Goal: Task Accomplishment & Management: Use online tool/utility

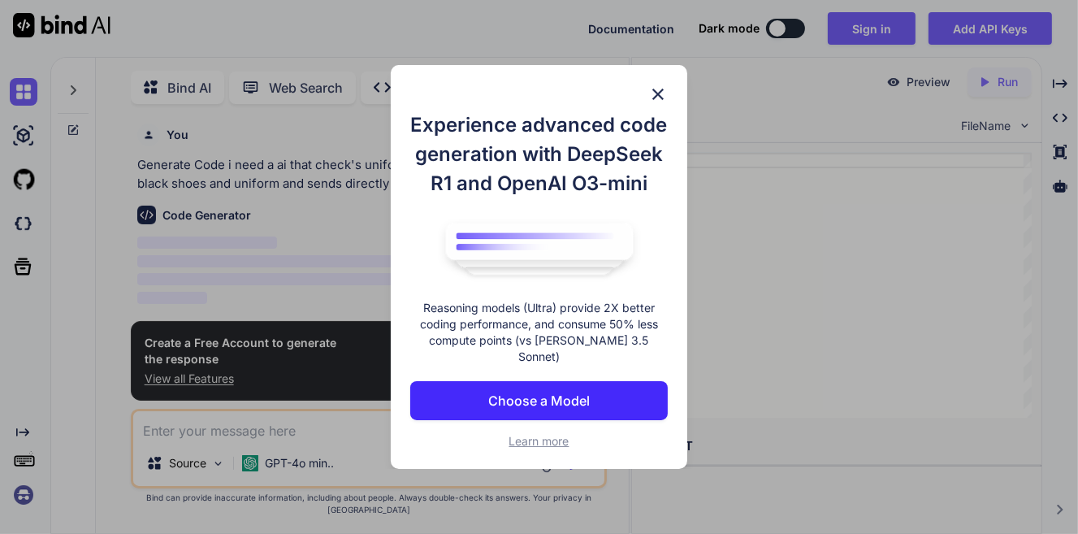
scroll to position [6, 0]
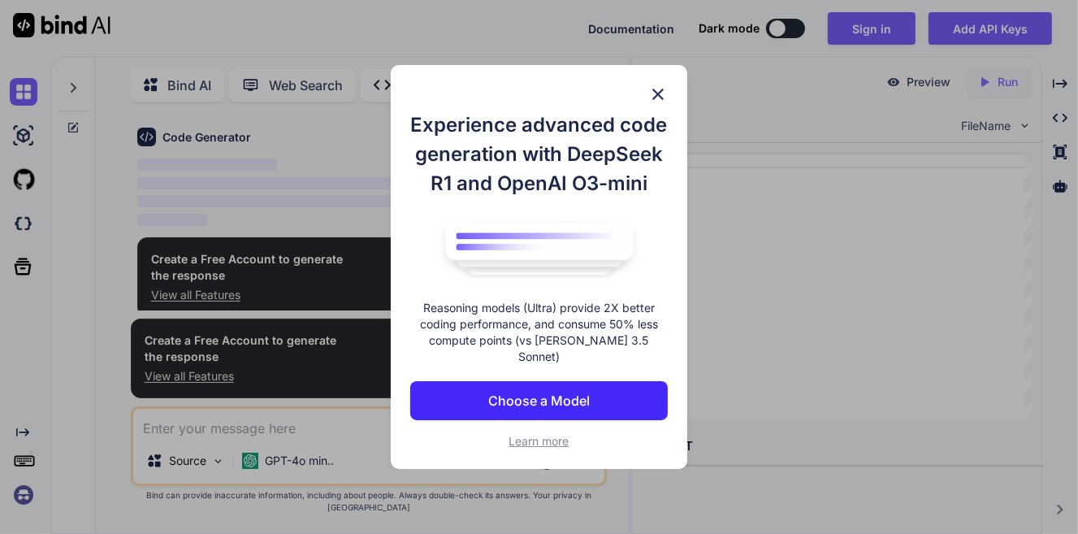
type textarea "x"
click at [665, 99] on div "Experience advanced code generation with DeepSeek R1 and OpenAI O3-mini Reasoni…" at bounding box center [539, 267] width 296 height 404
click at [657, 92] on img at bounding box center [657, 93] width 19 height 19
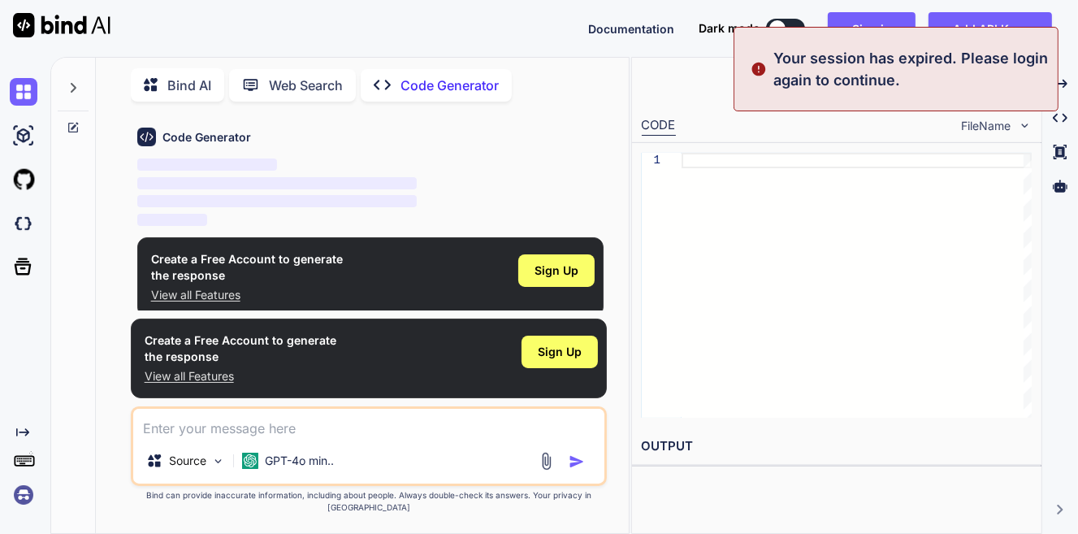
click at [886, 29] on div "Your session has expired. Please login again to continue." at bounding box center [895, 69] width 325 height 84
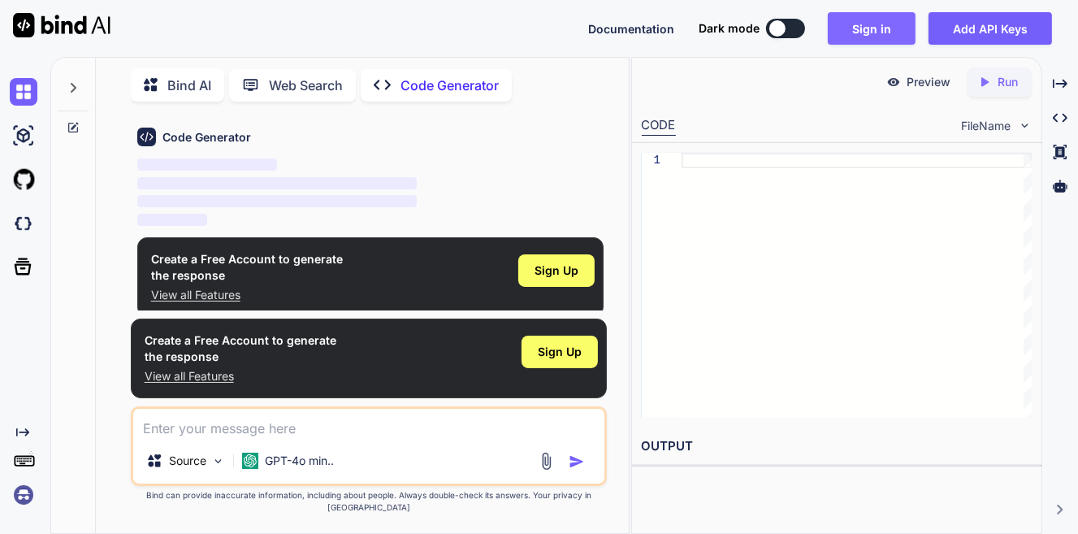
click at [886, 28] on button "Sign in" at bounding box center [872, 28] width 88 height 32
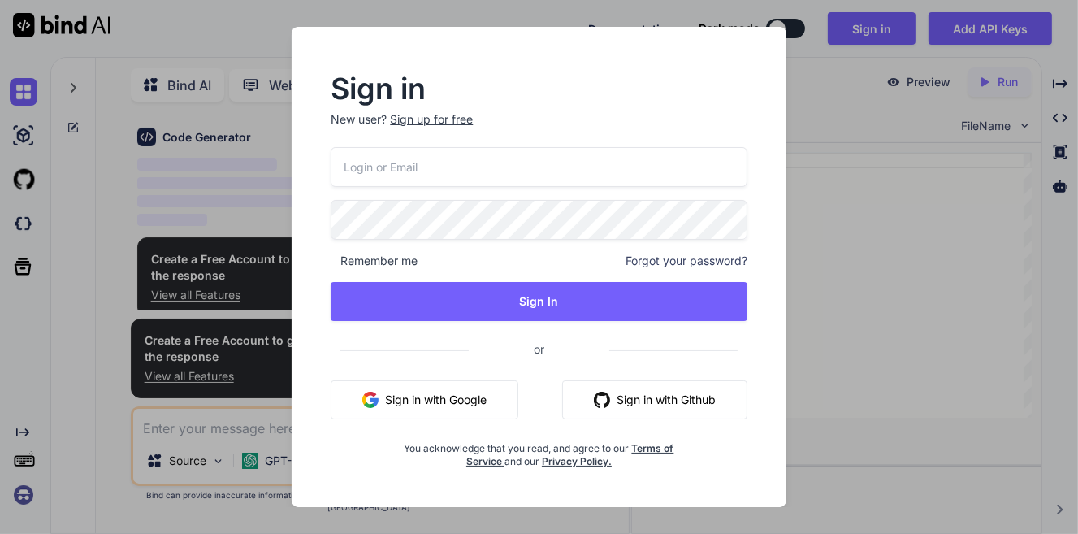
click at [400, 408] on button "Sign in with Google" at bounding box center [425, 399] width 188 height 39
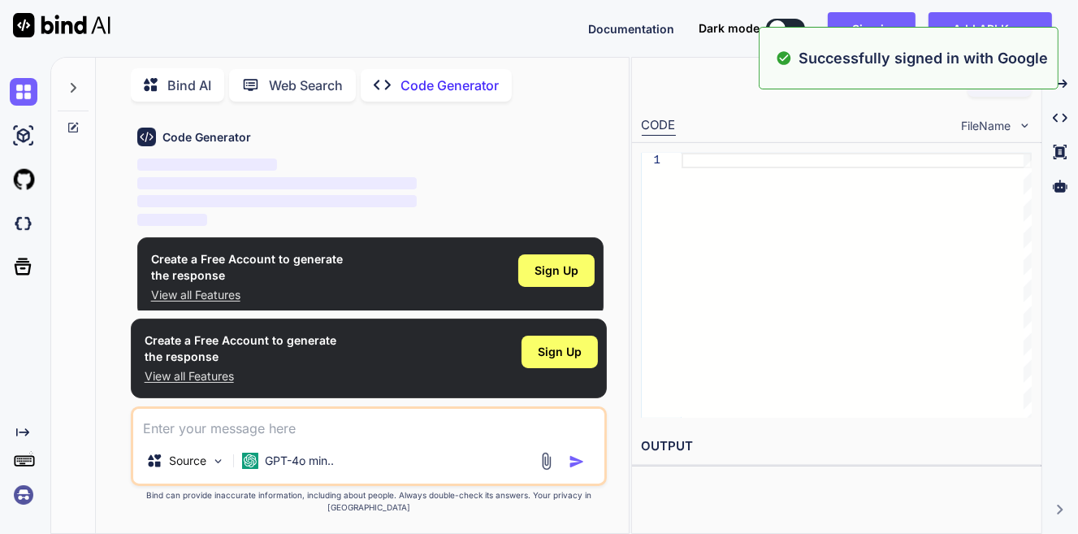
click at [452, 388] on div "Create a Free Account to generate the response View all Features Sign Up" at bounding box center [369, 358] width 477 height 80
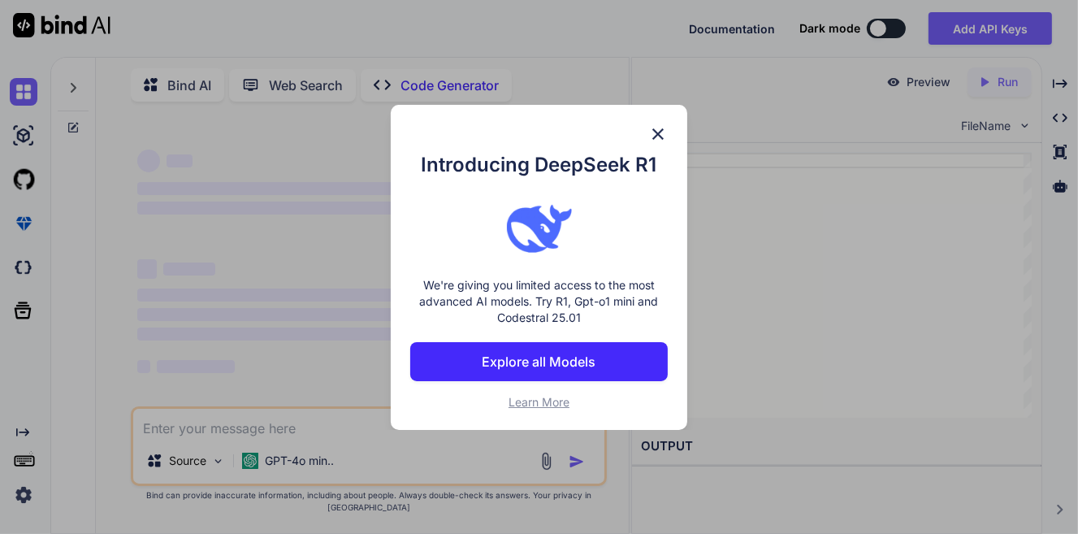
click at [446, 422] on div "Introducing DeepSeek R1 We're giving you limited access to the most advanced AI…" at bounding box center [539, 267] width 296 height 325
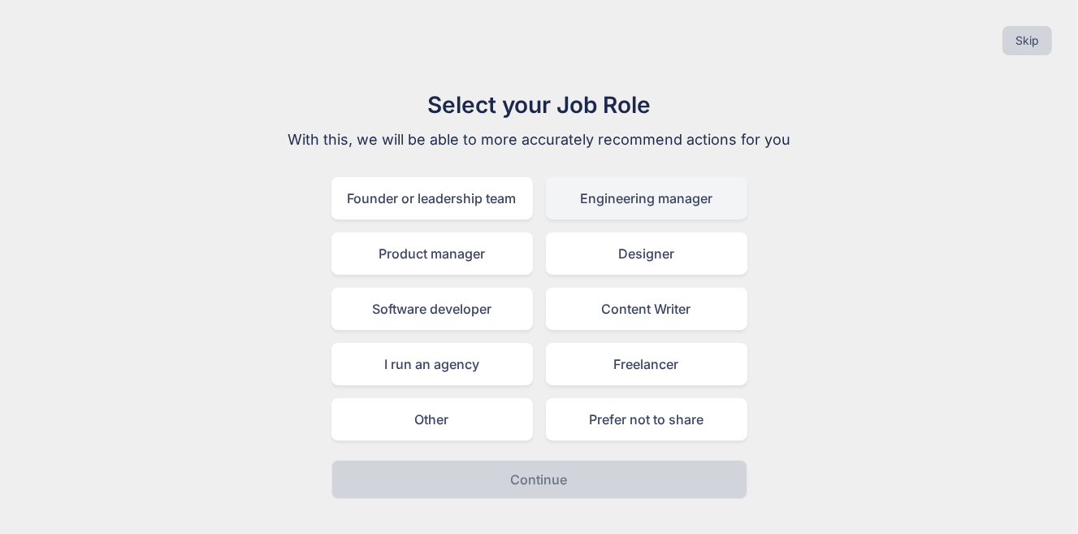
click at [607, 197] on div "Engineering manager" at bounding box center [646, 198] width 201 height 42
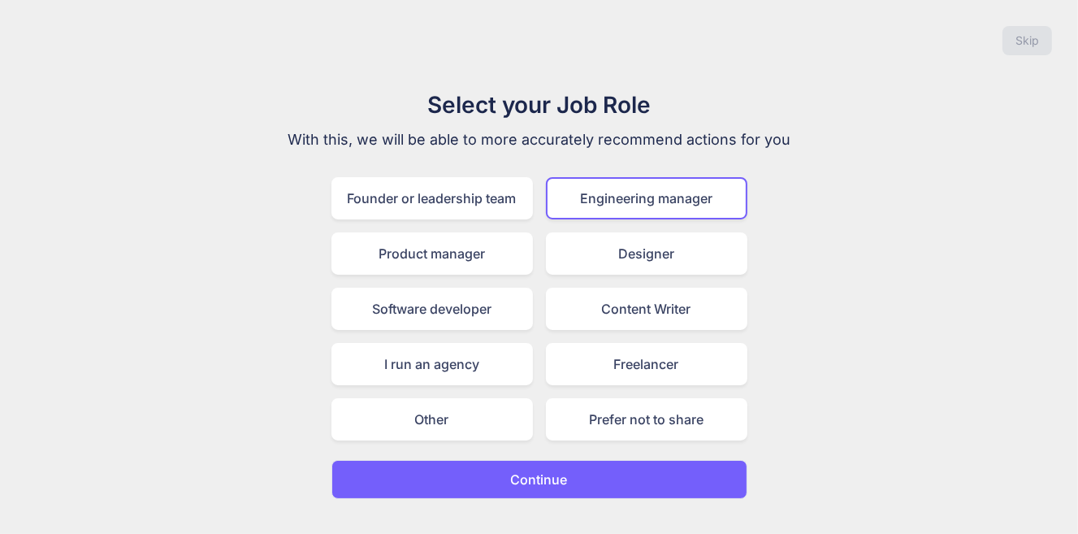
click at [469, 473] on button "Continue" at bounding box center [539, 479] width 416 height 39
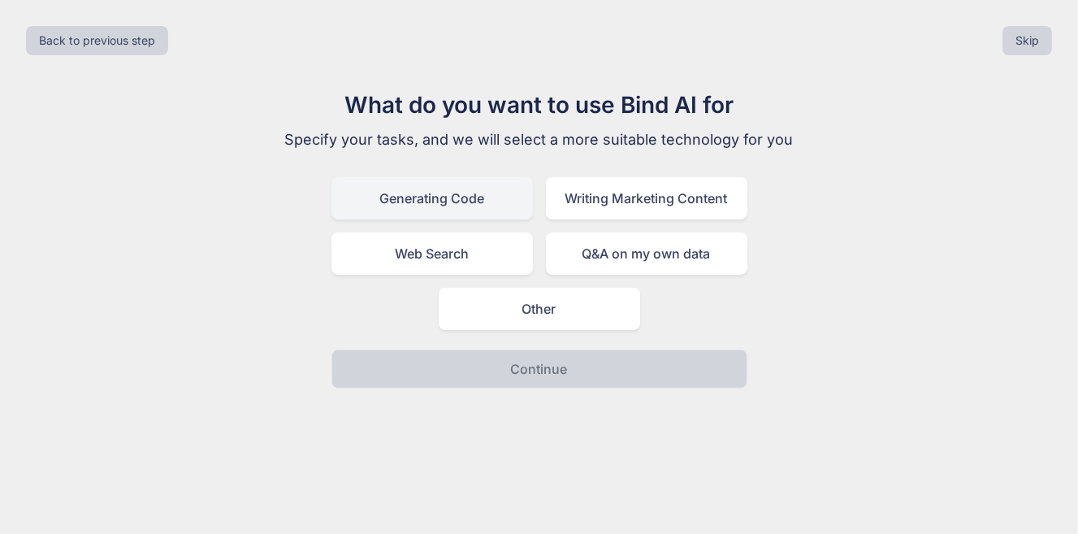
click at [487, 207] on div "Generating Code" at bounding box center [431, 198] width 201 height 42
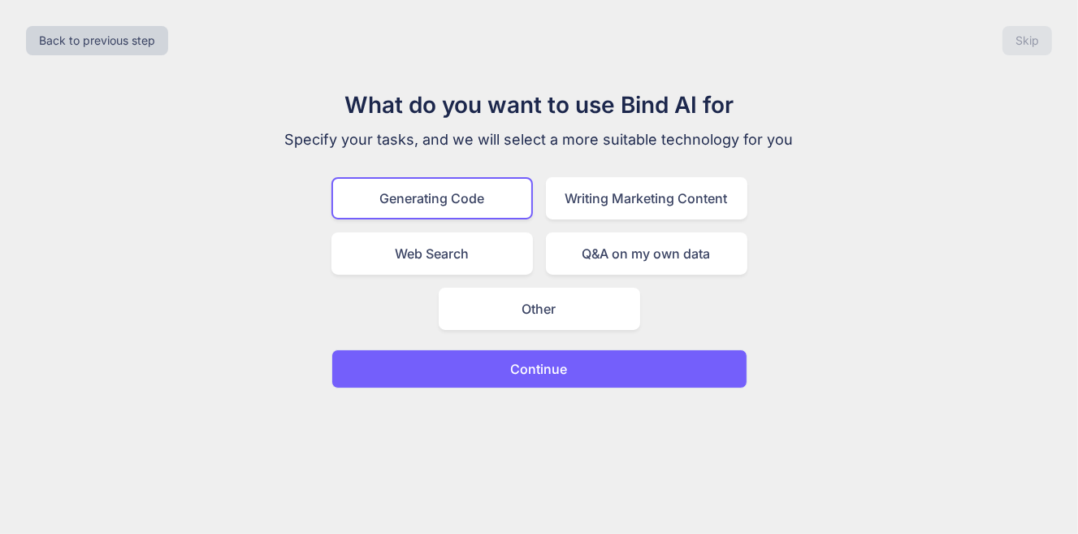
click at [532, 391] on div "Back to previous step Skip What do you want to use Bind AI for Specify your tas…" at bounding box center [539, 267] width 1078 height 534
click at [533, 380] on button "Continue" at bounding box center [539, 368] width 416 height 39
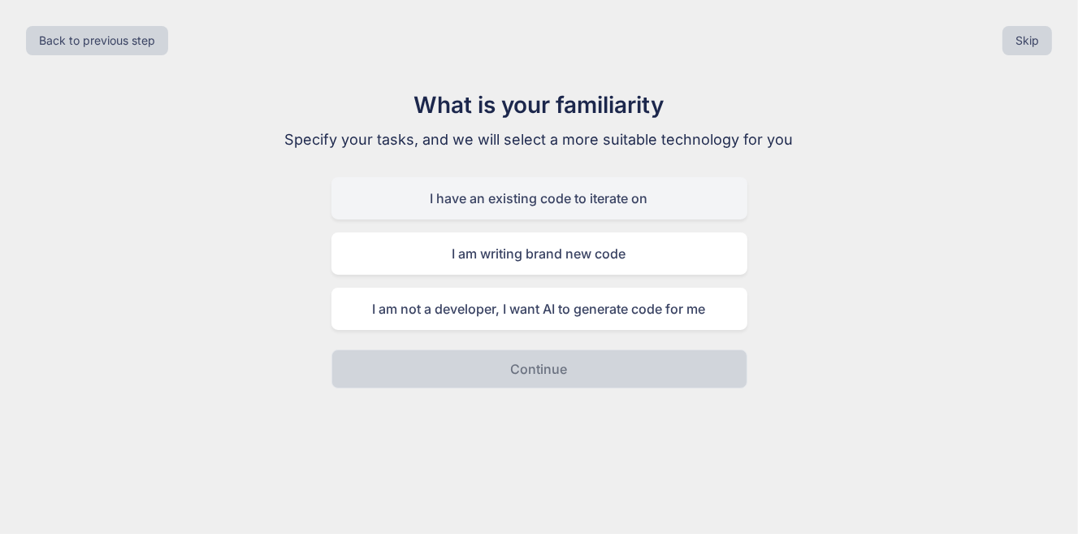
click at [542, 213] on div "I have an existing code to iterate on" at bounding box center [539, 198] width 416 height 42
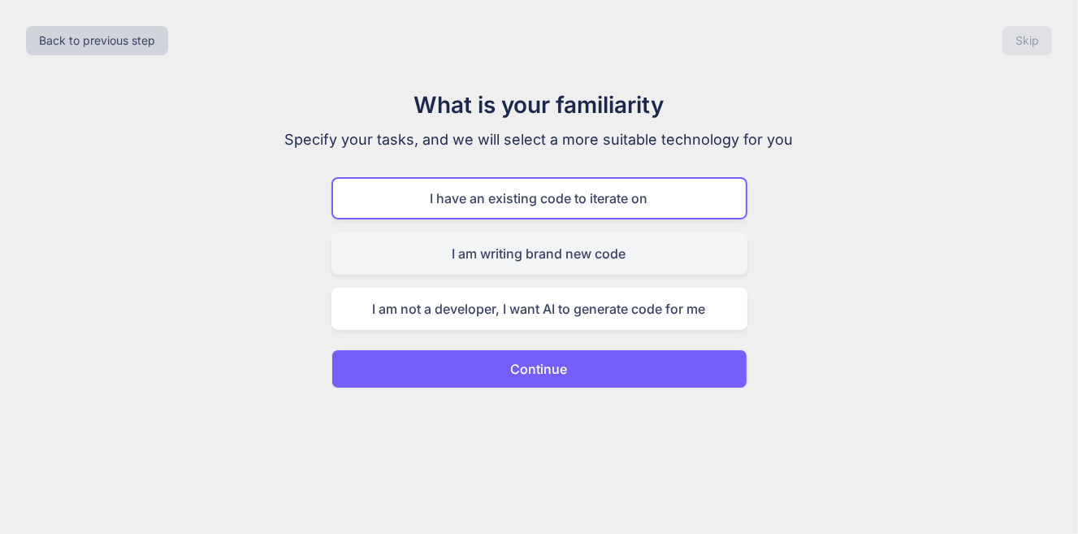
click at [547, 249] on div "I am writing brand new code" at bounding box center [539, 253] width 416 height 42
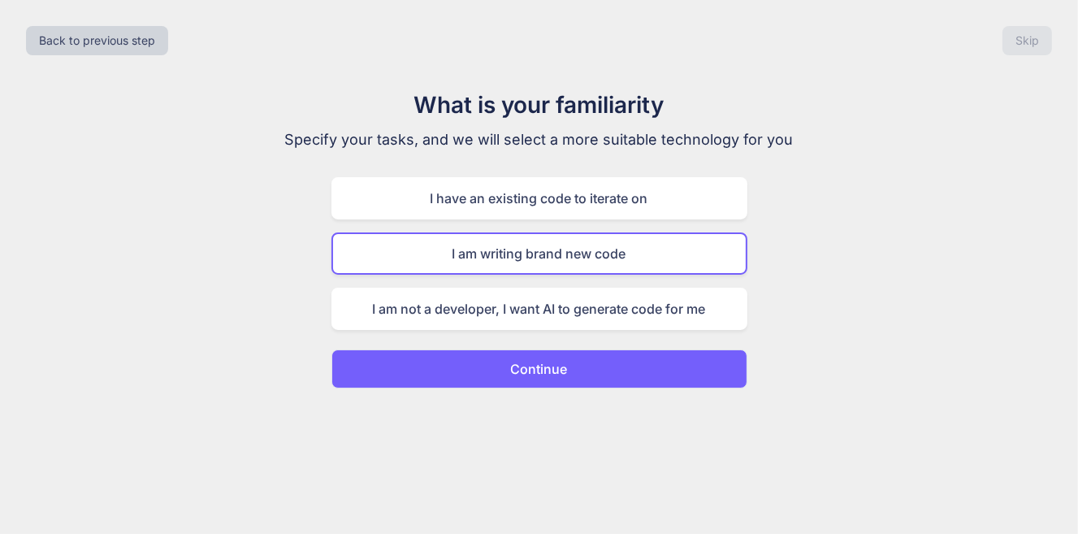
click at [565, 332] on div "What is your familiarity Specify your tasks, and we will select a more suitable…" at bounding box center [539, 238] width 546 height 301
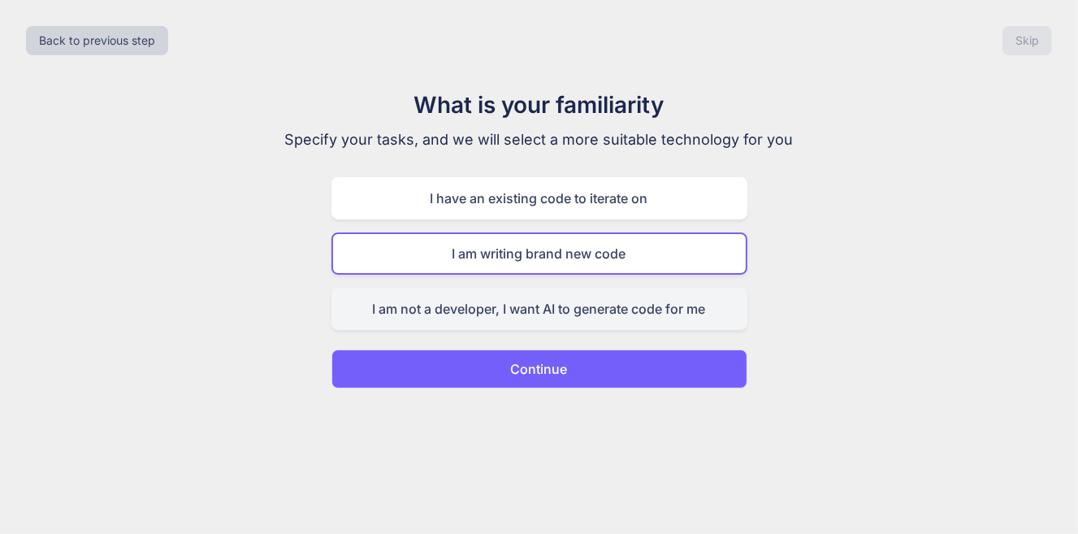
click at [564, 324] on div "I am not a developer, I want AI to generate code for me" at bounding box center [539, 309] width 416 height 42
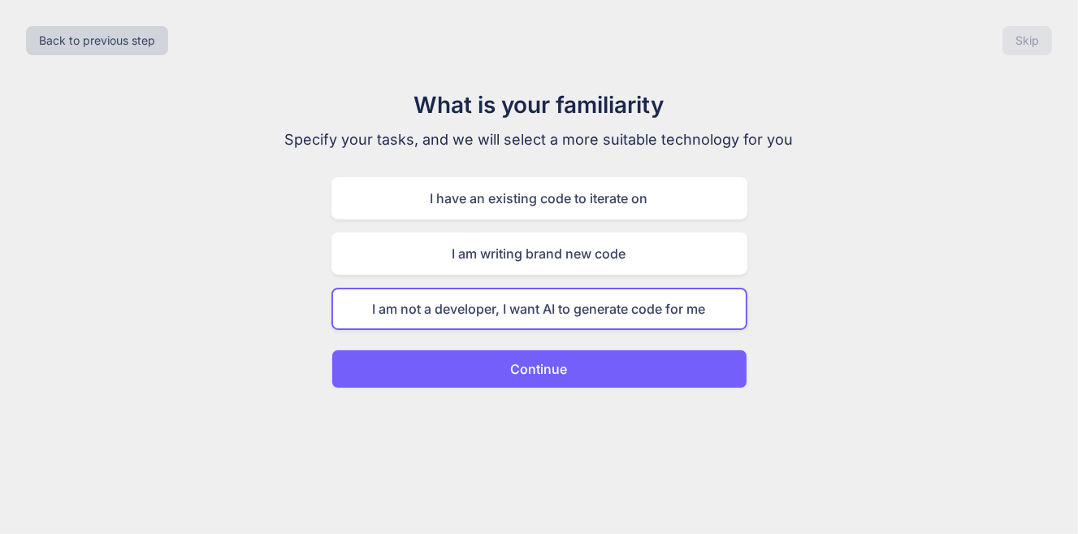
click at [574, 380] on button "Continue" at bounding box center [539, 368] width 416 height 39
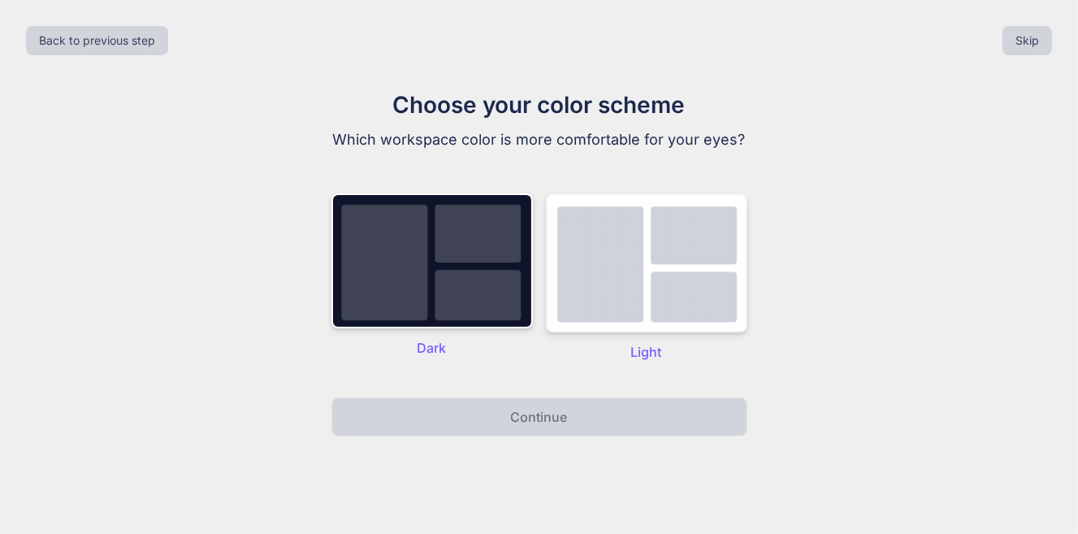
click at [673, 201] on img at bounding box center [646, 262] width 201 height 139
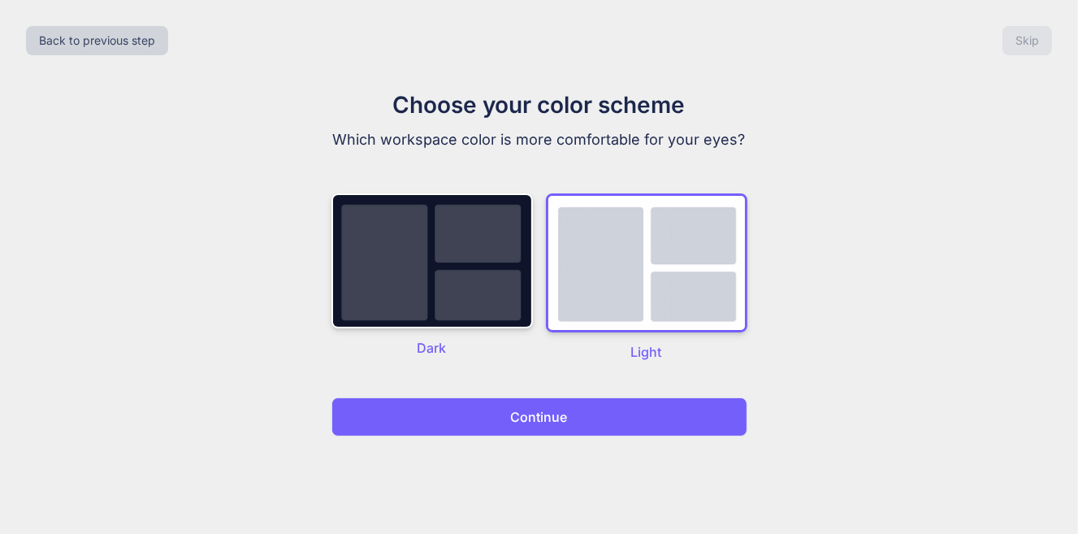
click at [548, 240] on img at bounding box center [646, 262] width 201 height 139
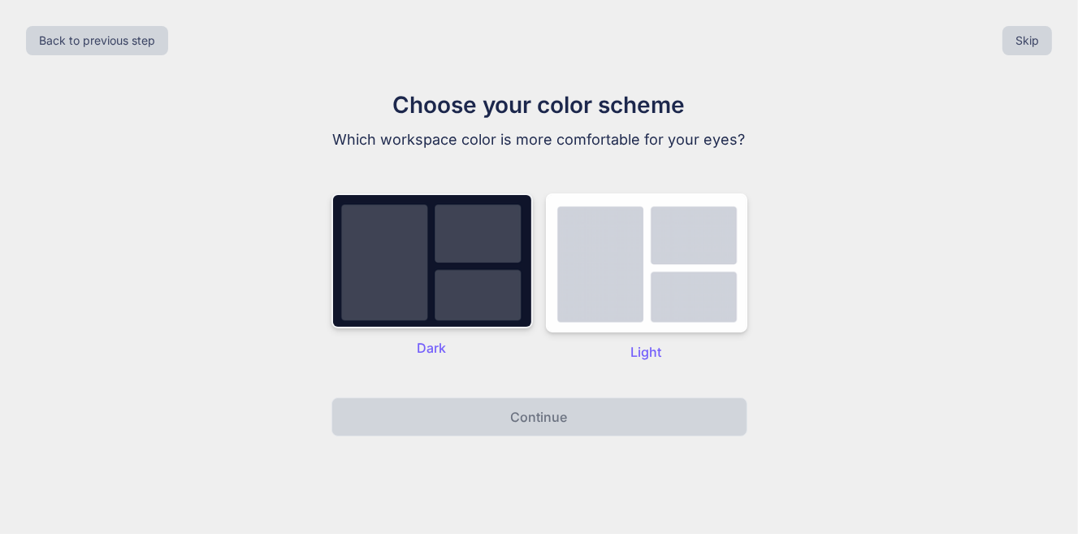
click at [476, 237] on img at bounding box center [431, 260] width 201 height 135
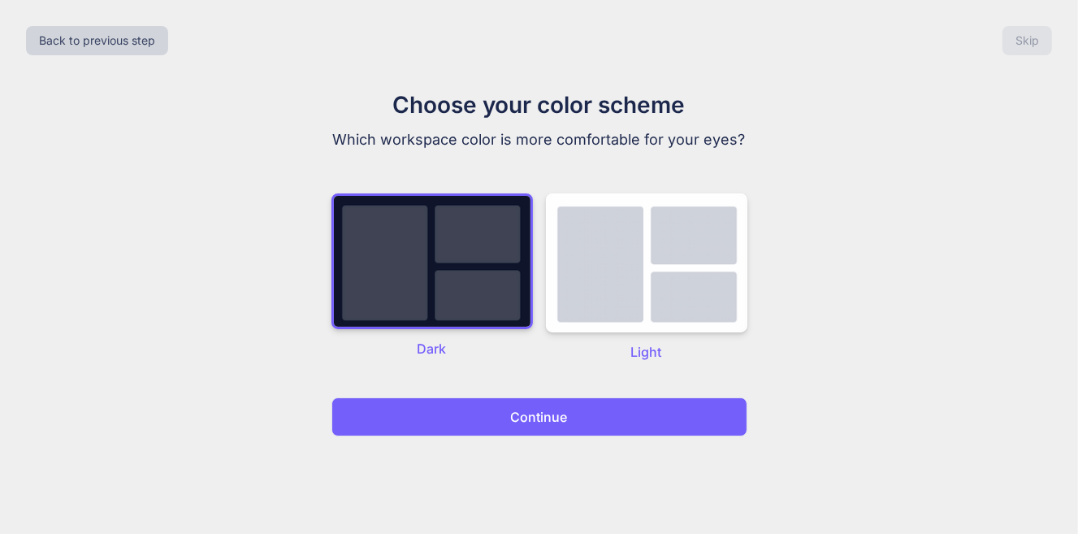
click at [509, 421] on button "Continue" at bounding box center [539, 416] width 416 height 39
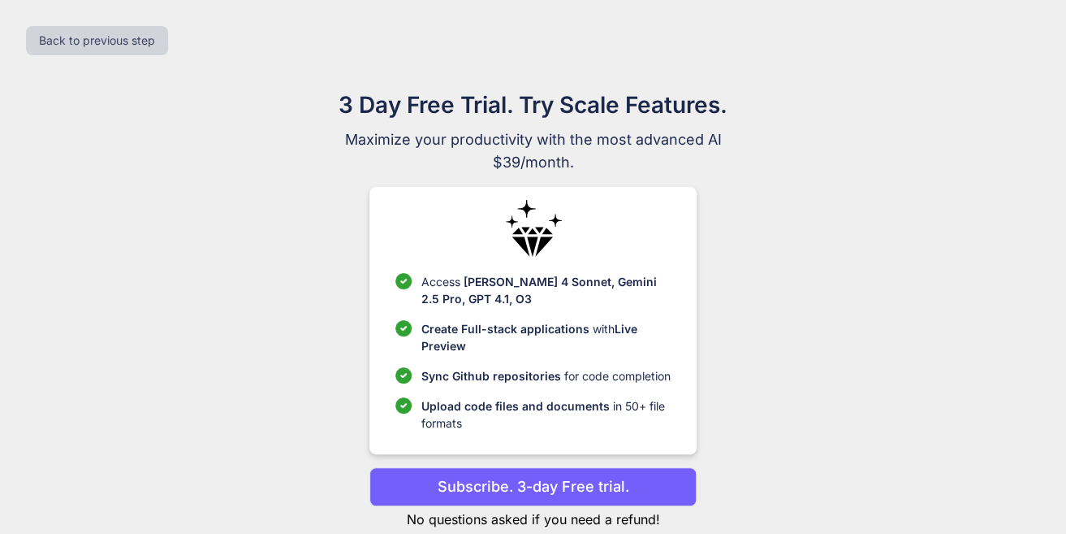
click at [509, 420] on p "Upload code files and documents in 50+ file formats" at bounding box center [546, 414] width 249 height 34
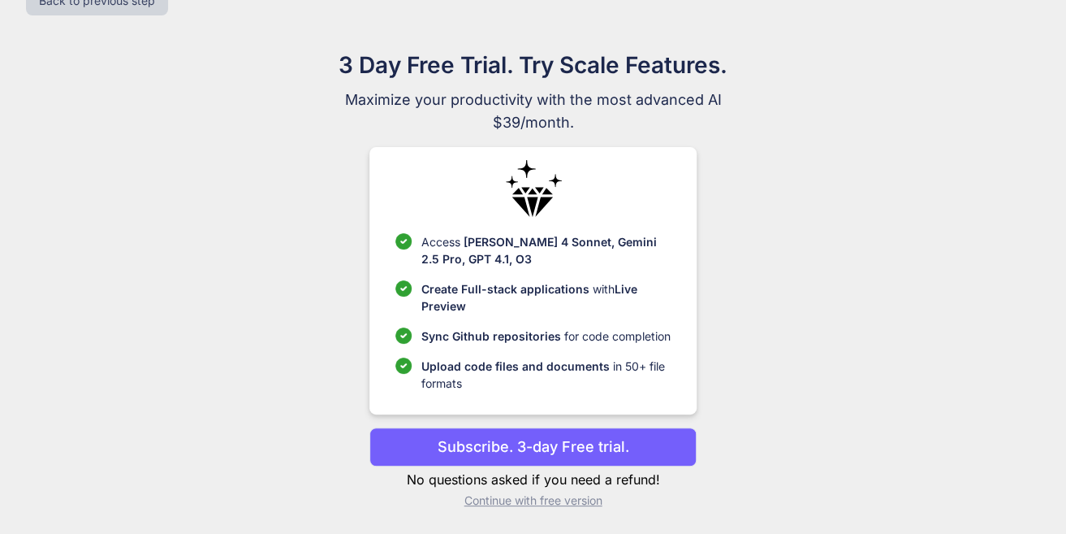
click at [539, 499] on p "Continue with free version" at bounding box center [533, 500] width 327 height 16
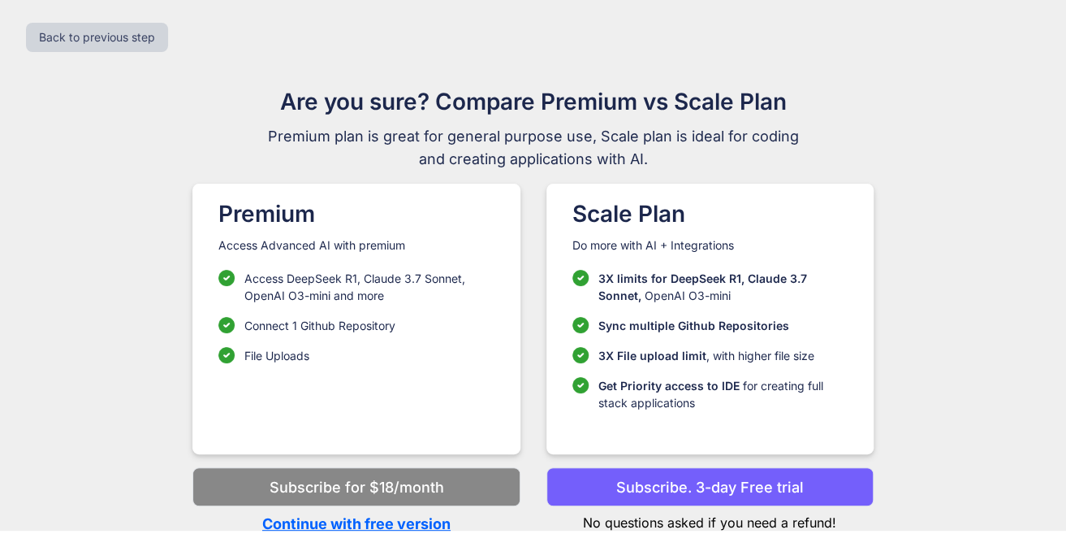
click at [400, 531] on p "Continue with free version" at bounding box center [355, 524] width 327 height 22
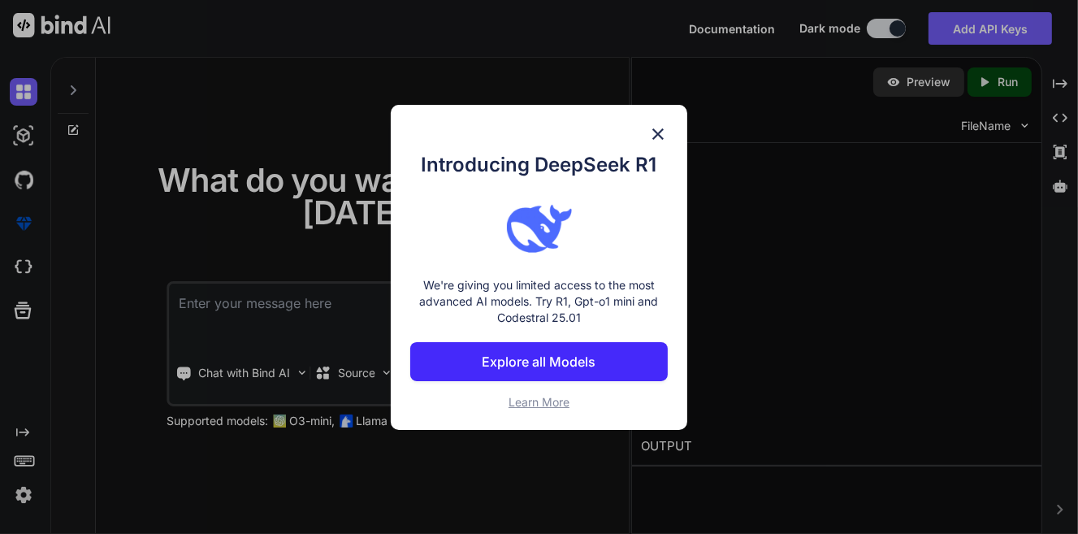
click at [400, 521] on div "Introducing DeepSeek R1 We're giving you limited access to the most advanced AI…" at bounding box center [539, 267] width 1078 height 534
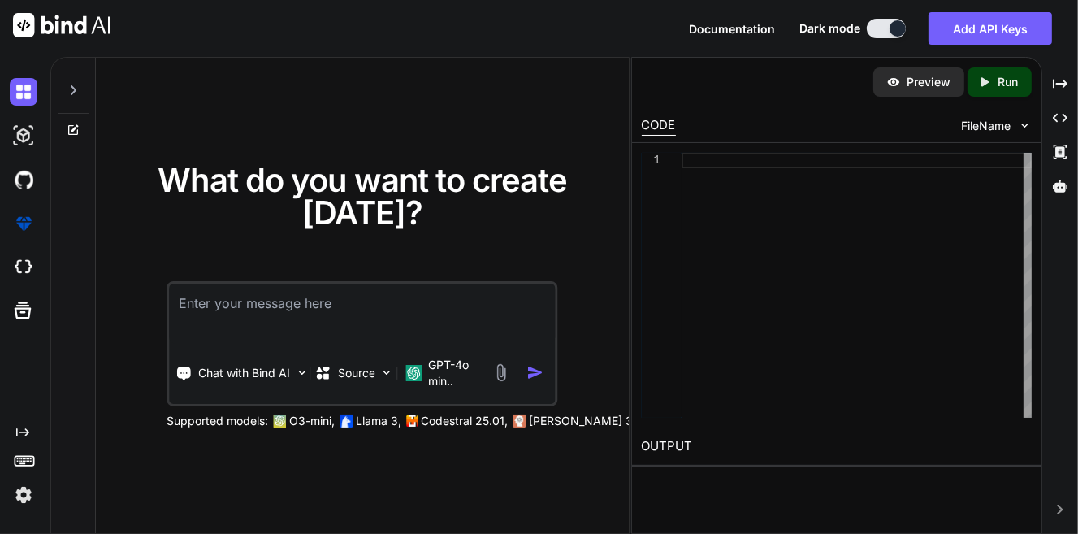
click at [360, 291] on textarea at bounding box center [362, 313] width 386 height 60
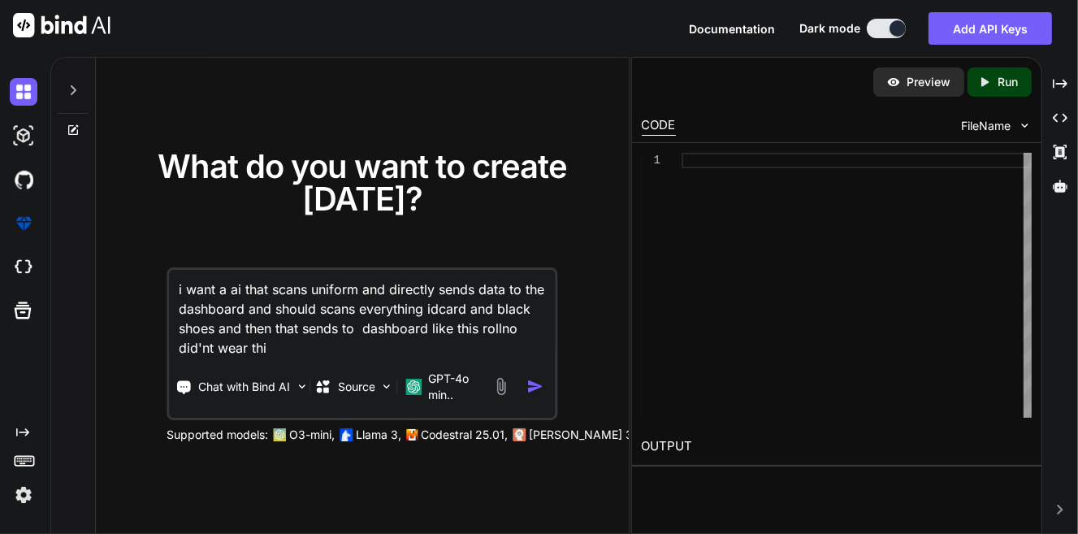
type textarea "i want a ai that scans uniform and directly sends data to the dashboard and sho…"
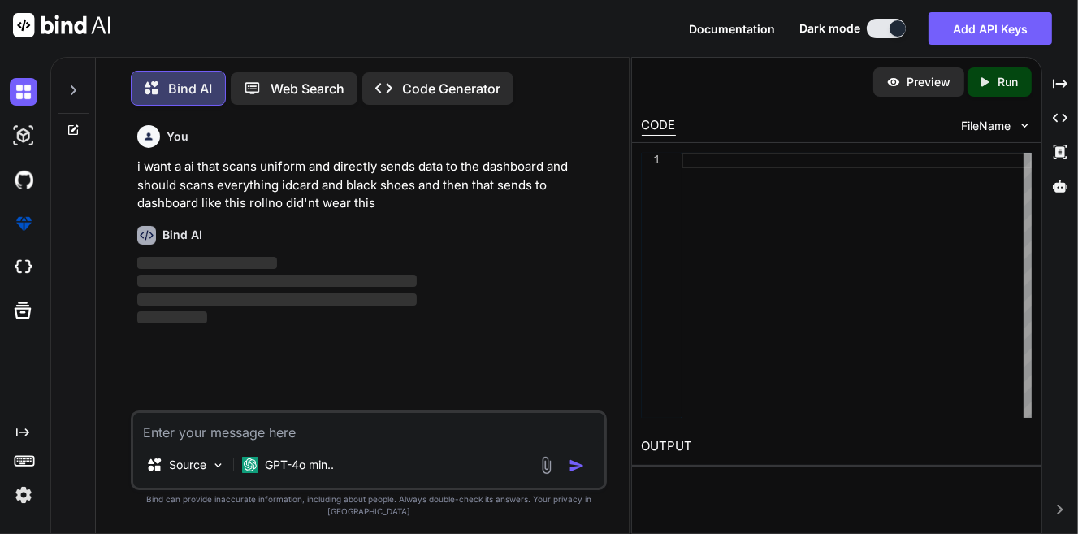
scroll to position [7, 0]
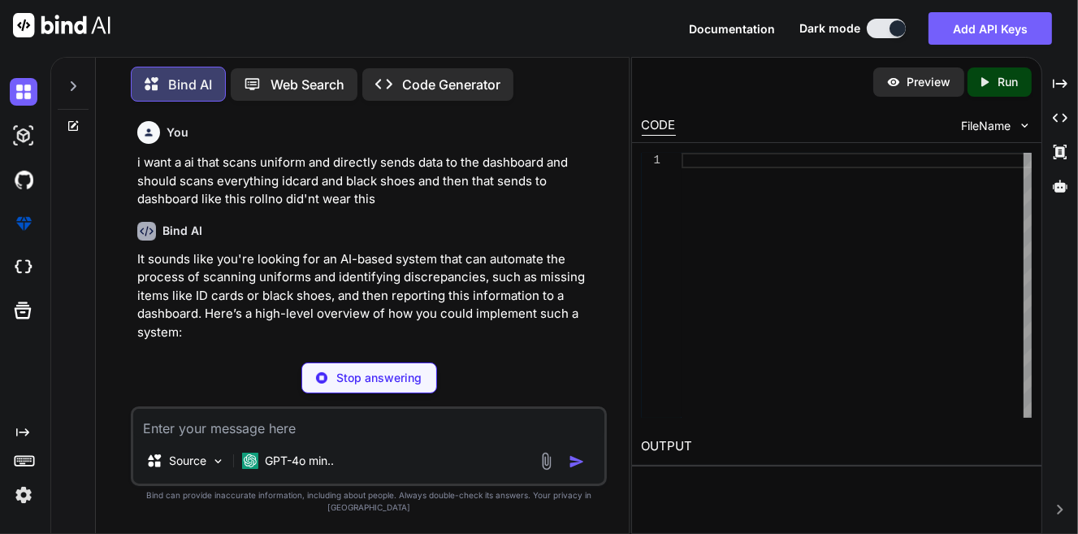
click at [341, 257] on p "It sounds like you're looking for an AI-based system that can automate the proc…" at bounding box center [370, 296] width 467 height 92
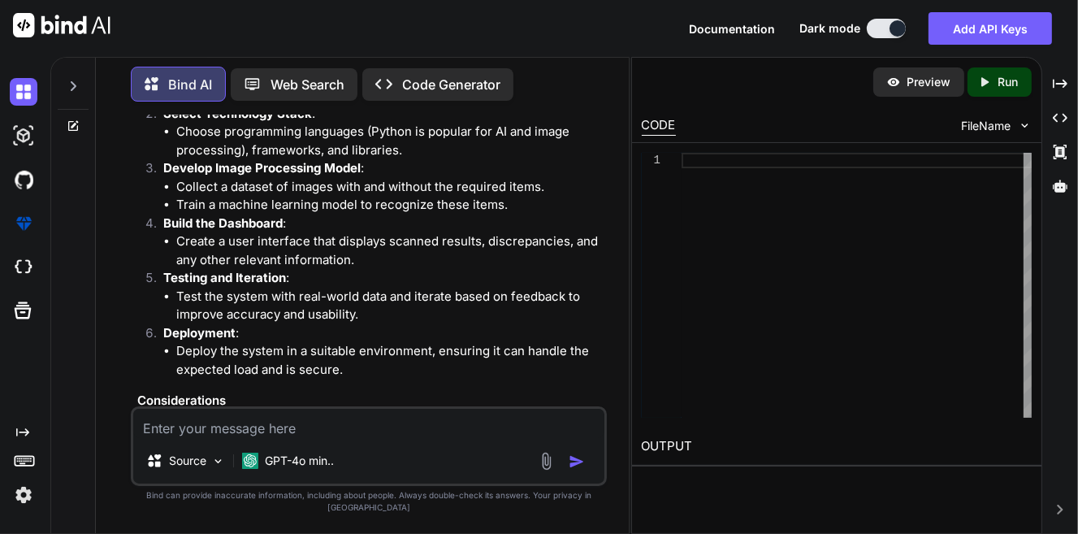
scroll to position [894, 0]
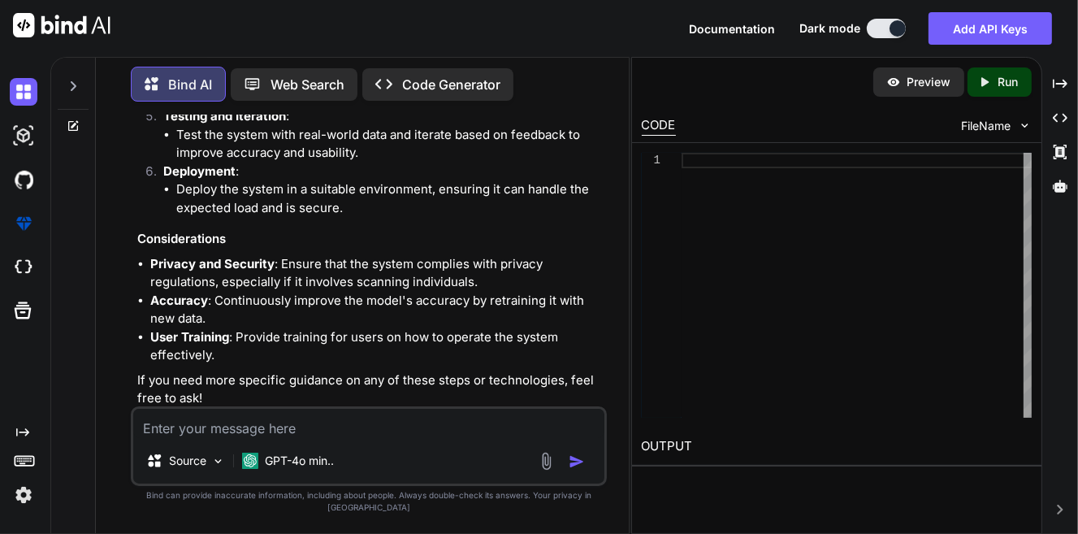
click at [165, 421] on p "Open in Editor" at bounding box center [189, 429] width 77 height 16
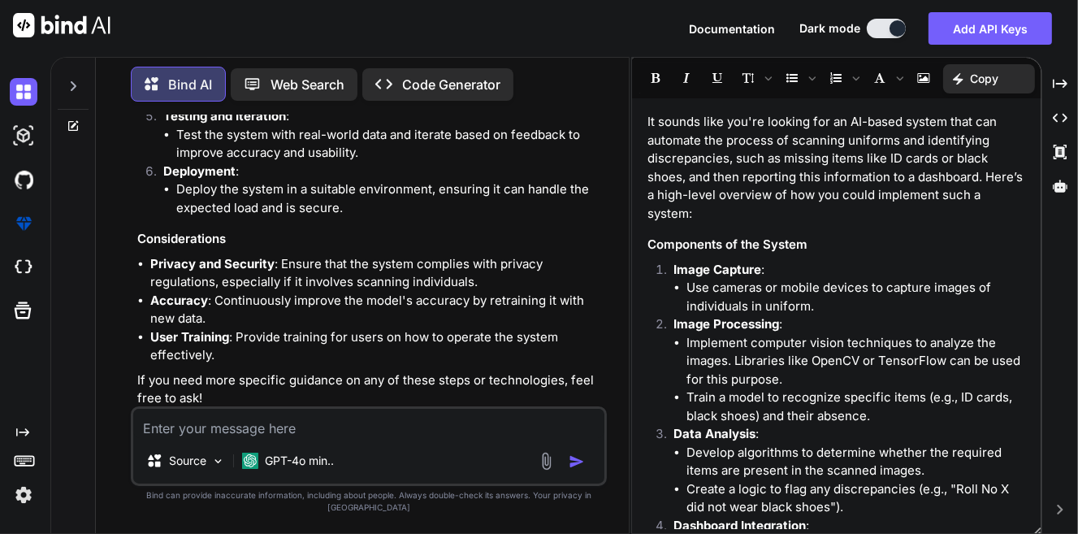
click at [360, 328] on li "User Training : Provide training for users on how to operate the system effecti…" at bounding box center [377, 346] width 454 height 37
click at [867, 279] on li "Use cameras or mobile devices to capture images of individuals in uniform." at bounding box center [856, 297] width 338 height 37
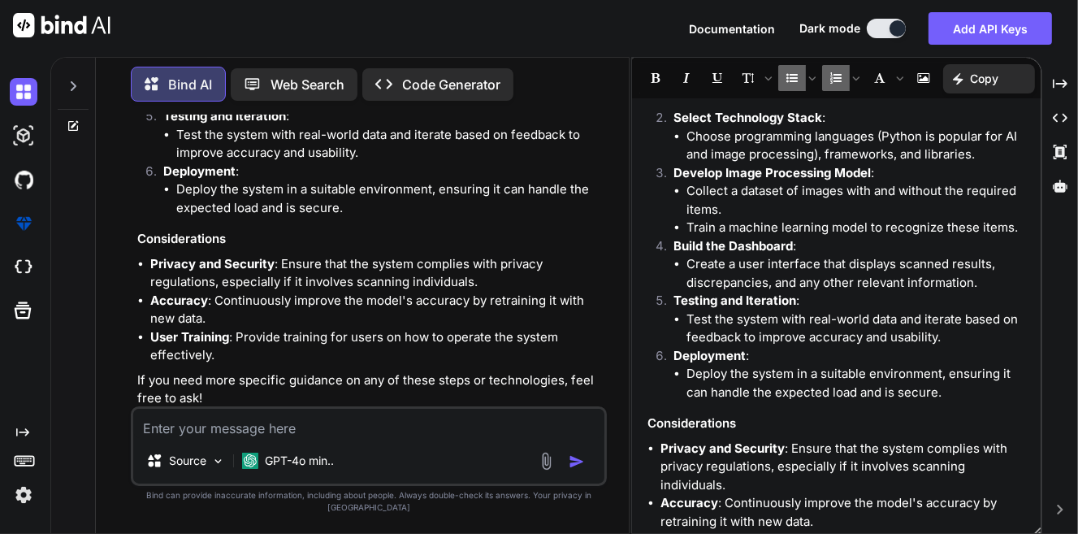
scroll to position [720, 0]
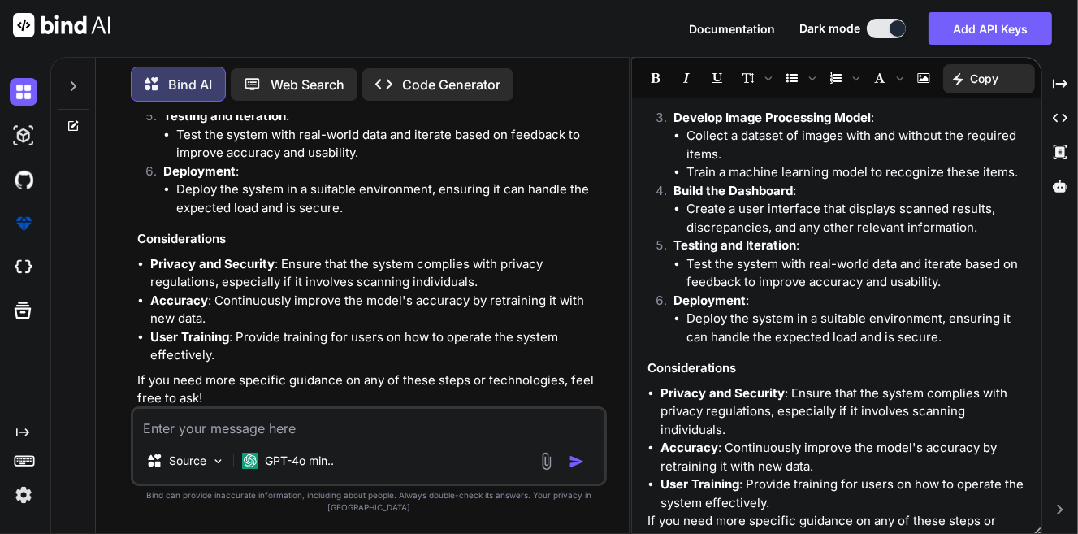
click at [443, 435] on div "Source GPT-4o min.." at bounding box center [369, 446] width 477 height 80
click at [469, 427] on textarea at bounding box center [369, 423] width 472 height 29
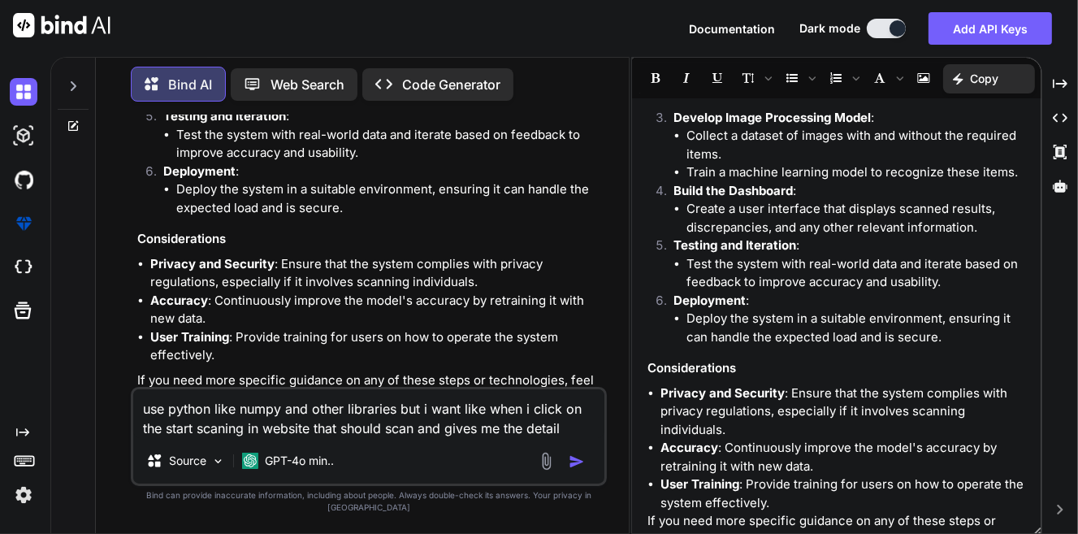
type textarea "use python like numpy and other libraries but i want like when i click on the s…"
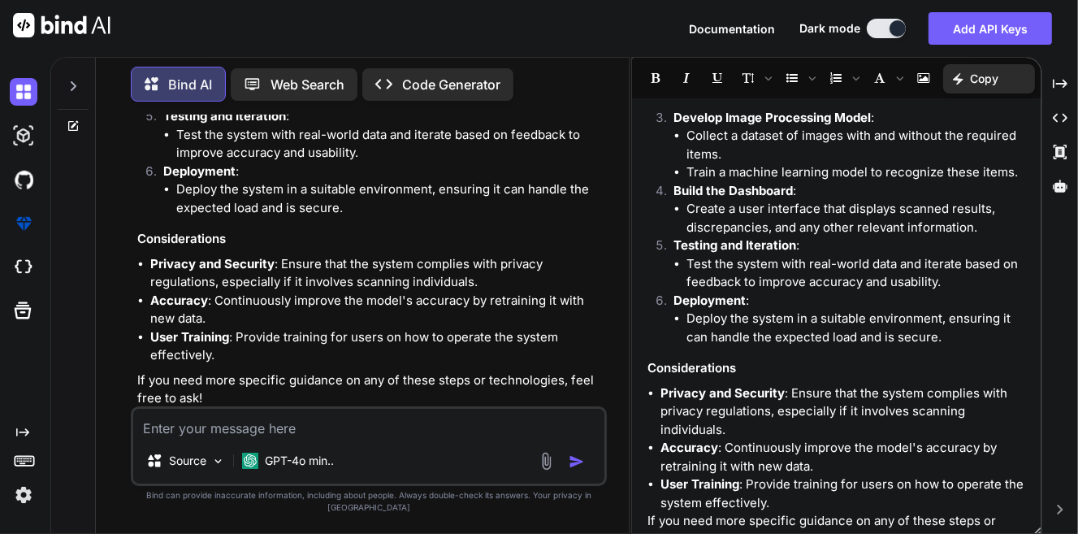
scroll to position [1084, 0]
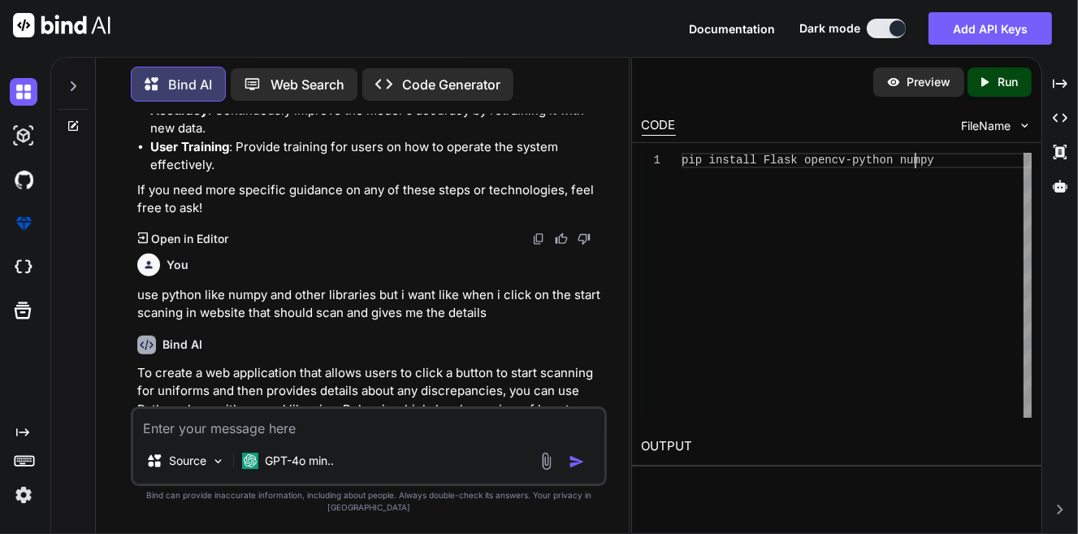
click at [991, 154] on div "pip install Flask opencv-python numpy" at bounding box center [856, 285] width 350 height 265
click at [523, 364] on p "To create a web application that allows users to click a button to start scanni…" at bounding box center [370, 410] width 467 height 92
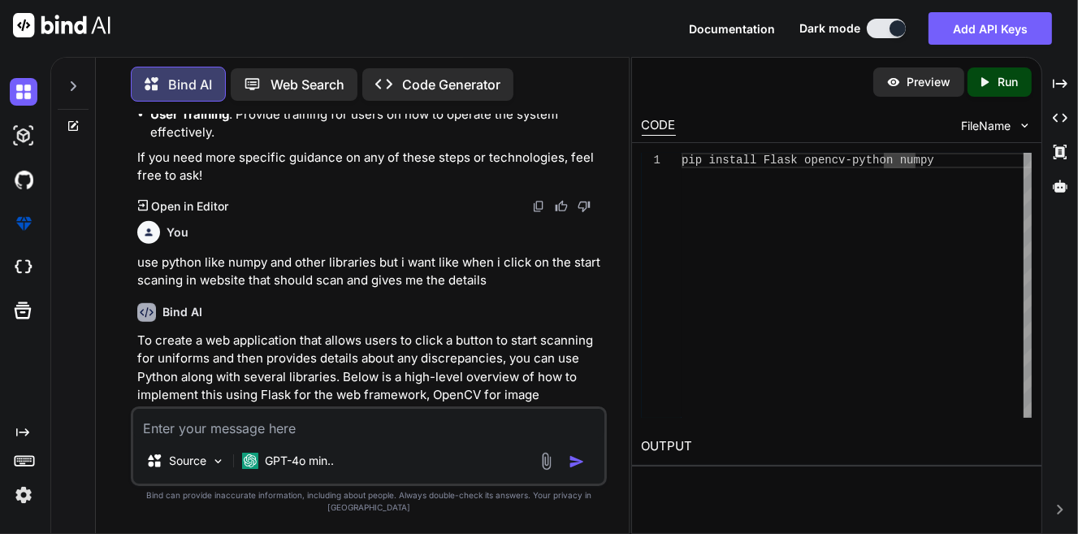
scroll to position [859, 0]
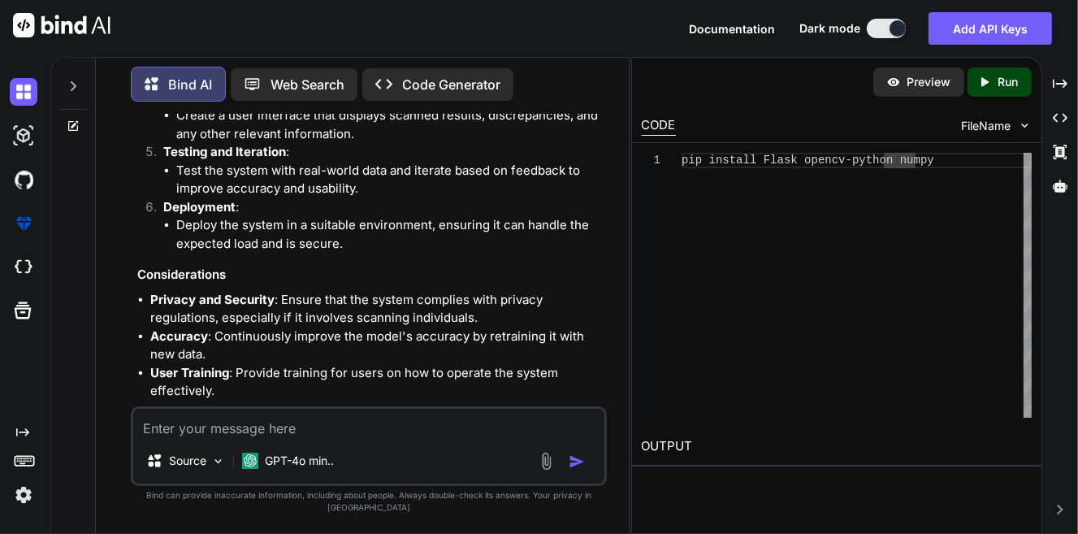
click at [471, 327] on li "Accuracy : Continuously improve the model's accuracy by retraining it with new …" at bounding box center [377, 345] width 454 height 37
click at [459, 407] on p "If you need more specific guidance on any of these steps or technologies, feel …" at bounding box center [370, 425] width 467 height 37
drag, startPoint x: 461, startPoint y: 403, endPoint x: 458, endPoint y: 411, distance: 8.5
click at [458, 411] on textarea at bounding box center [369, 423] width 472 height 29
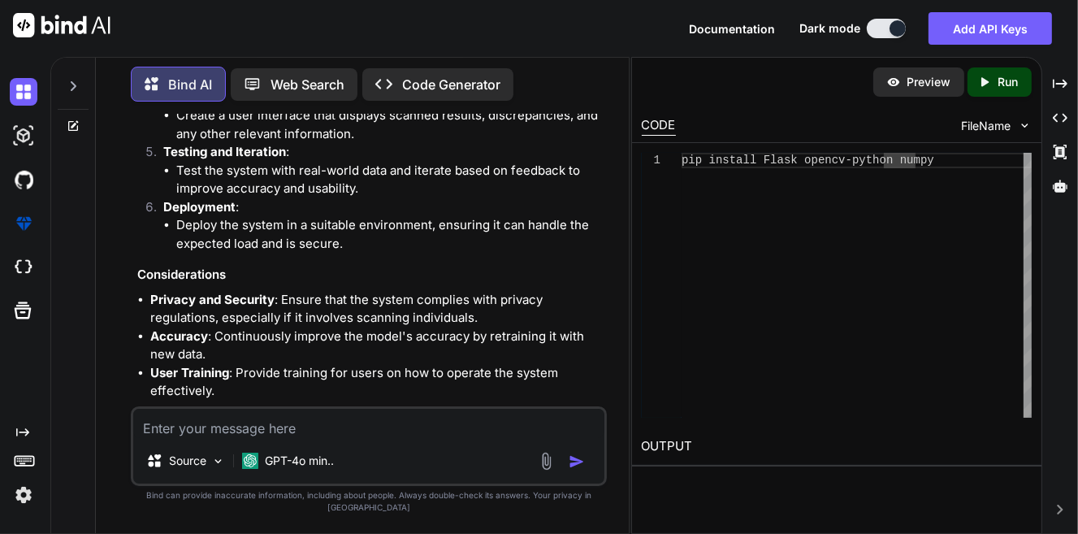
paste textarea "Your description of AI is clear and concise! Here's a slightly refined version …"
type textarea "Your description of AI is clear and concise! Here's a slightly refined version …"
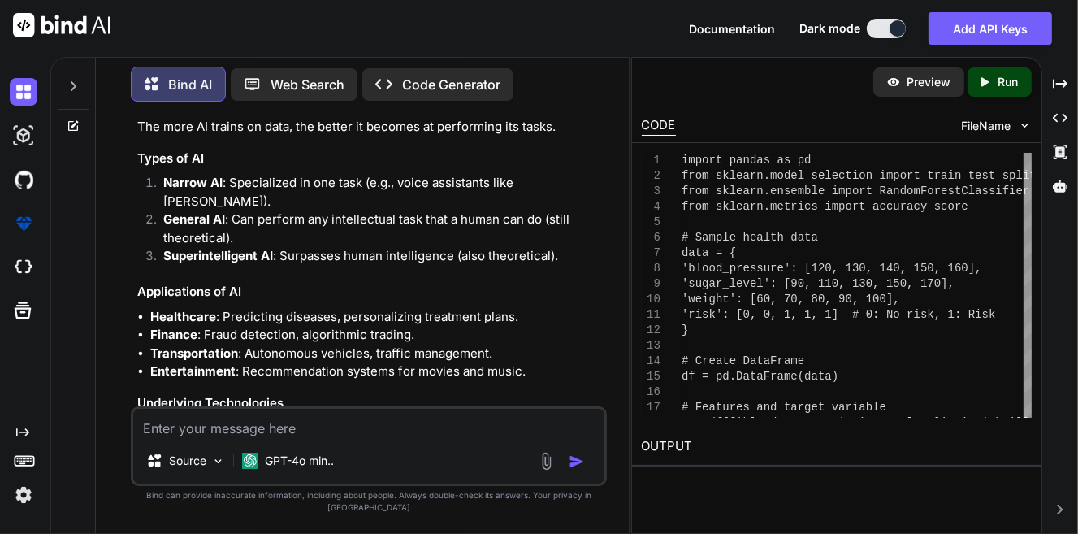
click at [984, 88] on icon "Created with Pixso." at bounding box center [984, 82] width 15 height 15
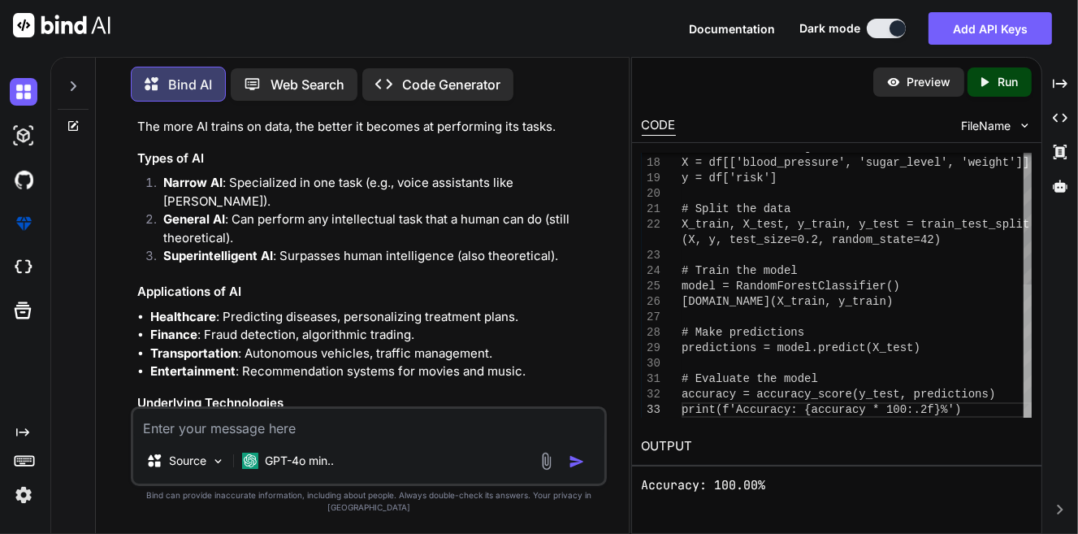
click at [1028, 417] on div at bounding box center [1027, 350] width 8 height 133
